Goal: Task Accomplishment & Management: Use online tool/utility

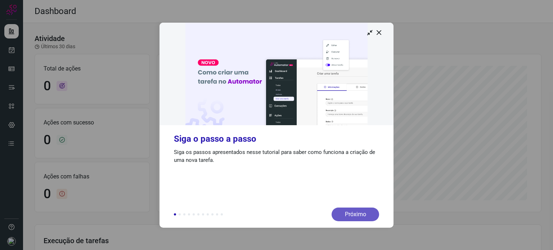
click at [367, 211] on div "Próximo" at bounding box center [354, 215] width 47 height 14
